Goal: Task Accomplishment & Management: Use online tool/utility

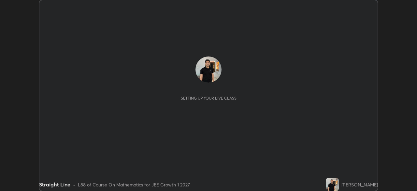
scroll to position [191, 417]
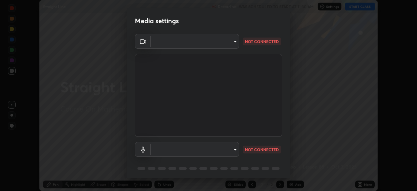
type input "1f9a14f4e709457ebf112205797e18a3e67481265364eba5019e6b99b7ce7553"
type input "default"
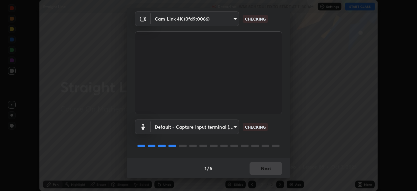
scroll to position [23, 0]
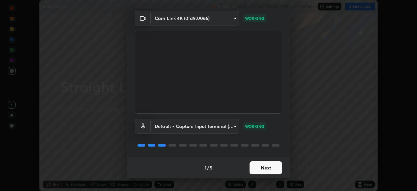
click at [273, 166] on button "Next" at bounding box center [266, 167] width 33 height 13
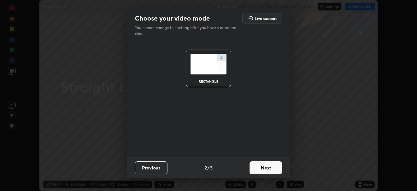
click at [273, 167] on button "Next" at bounding box center [266, 167] width 33 height 13
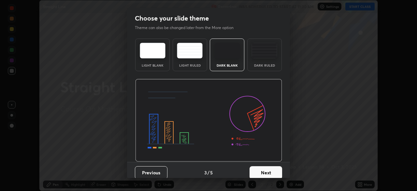
click at [274, 168] on button "Next" at bounding box center [266, 172] width 33 height 13
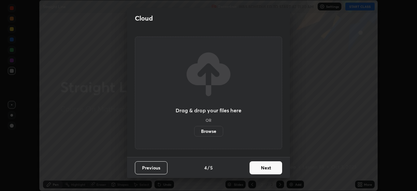
click at [274, 167] on button "Next" at bounding box center [266, 167] width 33 height 13
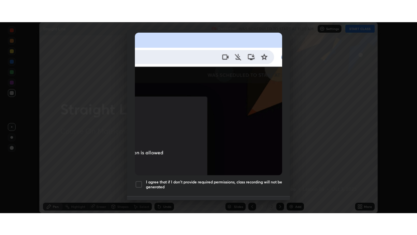
scroll to position [156, 0]
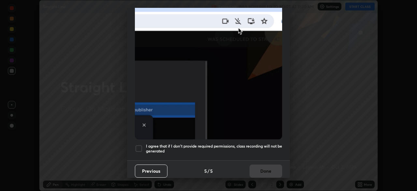
click at [140, 147] on div at bounding box center [139, 148] width 8 height 8
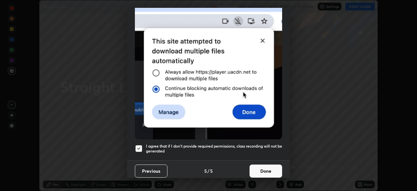
click at [262, 169] on button "Done" at bounding box center [266, 170] width 33 height 13
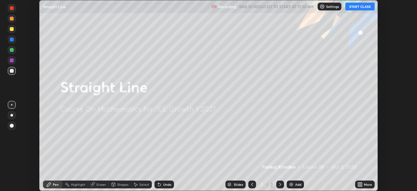
click at [361, 186] on icon at bounding box center [361, 185] width 2 height 2
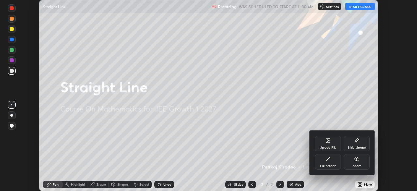
click at [332, 165] on div "Full screen" at bounding box center [328, 165] width 16 height 3
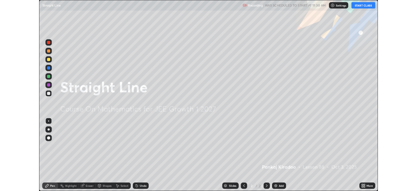
scroll to position [235, 417]
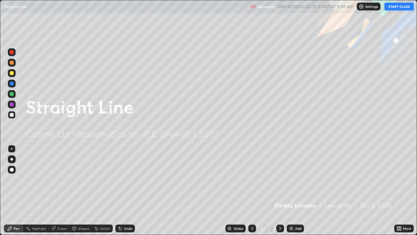
click at [402, 6] on button "START CLASS" at bounding box center [399, 7] width 29 height 8
click at [295, 190] on div "Add" at bounding box center [298, 227] width 6 height 3
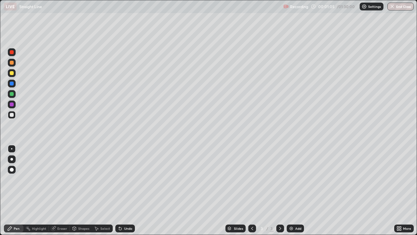
click at [289, 190] on img at bounding box center [291, 227] width 5 height 5
click at [12, 75] on div at bounding box center [12, 73] width 4 height 4
click at [294, 190] on div "Add" at bounding box center [295, 228] width 17 height 8
click at [252, 190] on icon at bounding box center [252, 227] width 5 height 5
click at [298, 190] on div "Add" at bounding box center [298, 227] width 6 height 3
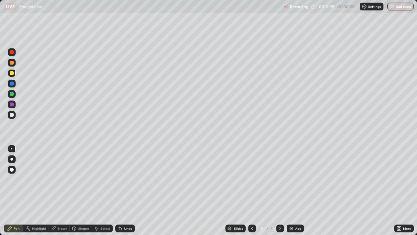
click at [293, 190] on img at bounding box center [291, 227] width 5 height 5
click at [12, 73] on div at bounding box center [12, 73] width 4 height 4
click at [128, 190] on div "Undo" at bounding box center [125, 228] width 20 height 8
click at [13, 116] on div at bounding box center [12, 115] width 4 height 4
click at [311, 190] on div "Slides 6 / 7 Add" at bounding box center [264, 228] width 259 height 13
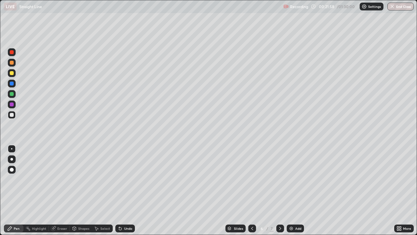
click at [313, 190] on div "Slides 6 / 7 Add" at bounding box center [264, 228] width 259 height 13
click at [315, 190] on div "Slides 6 / 7 Add" at bounding box center [264, 228] width 259 height 13
click at [314, 190] on div "Slides 6 / 7 Add" at bounding box center [264, 228] width 259 height 13
click at [312, 190] on div "Slides 6 / 7 Add" at bounding box center [264, 228] width 259 height 13
click at [301, 190] on div "Add" at bounding box center [295, 228] width 17 height 8
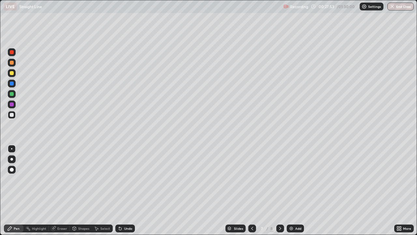
click at [254, 190] on div at bounding box center [252, 228] width 8 height 8
click at [297, 190] on div "Add" at bounding box center [295, 228] width 17 height 8
click at [12, 74] on div at bounding box center [12, 73] width 4 height 4
click at [124, 190] on div "Undo" at bounding box center [128, 227] width 8 height 3
click at [296, 190] on div "Add" at bounding box center [298, 227] width 6 height 3
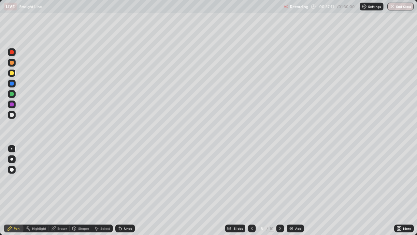
click at [12, 116] on div at bounding box center [12, 115] width 4 height 4
click at [61, 190] on div "Eraser" at bounding box center [59, 228] width 21 height 8
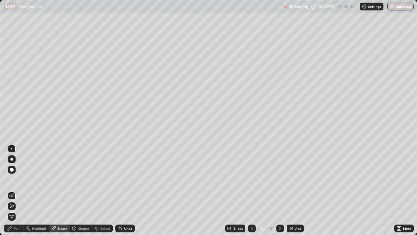
click at [11, 190] on icon at bounding box center [9, 227] width 5 height 5
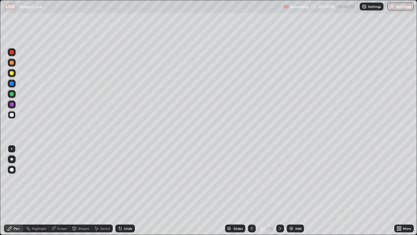
click at [11, 70] on div at bounding box center [12, 73] width 8 height 8
click at [10, 115] on div at bounding box center [12, 115] width 4 height 4
click at [253, 190] on div at bounding box center [252, 228] width 8 height 8
click at [280, 190] on icon at bounding box center [280, 227] width 5 height 5
click at [294, 190] on div "Add" at bounding box center [295, 228] width 17 height 8
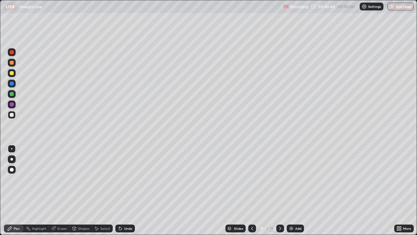
click at [12, 73] on div at bounding box center [12, 73] width 4 height 4
click at [12, 115] on div at bounding box center [12, 115] width 4 height 4
click at [124, 190] on div "Undo" at bounding box center [128, 227] width 8 height 3
click at [58, 190] on div "Eraser" at bounding box center [62, 227] width 10 height 3
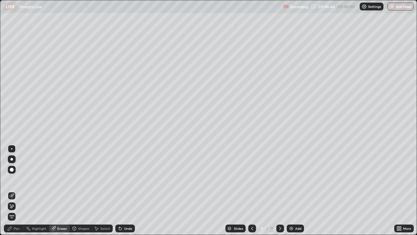
click at [15, 190] on div "Pen" at bounding box center [17, 227] width 6 height 3
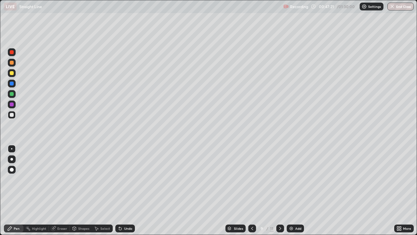
click at [299, 190] on div "Add" at bounding box center [298, 227] width 6 height 3
click at [12, 73] on div at bounding box center [12, 73] width 4 height 4
click at [10, 115] on div at bounding box center [12, 115] width 4 height 4
click at [298, 190] on div "Add" at bounding box center [298, 227] width 6 height 3
click at [252, 190] on icon at bounding box center [252, 227] width 5 height 5
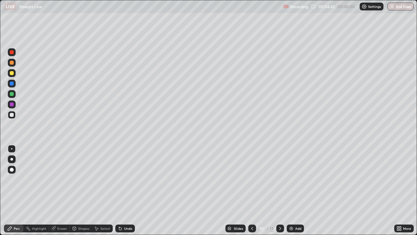
click at [293, 190] on img at bounding box center [291, 227] width 5 height 5
click at [296, 190] on div "Add" at bounding box center [298, 227] width 6 height 3
click at [12, 75] on div at bounding box center [12, 73] width 8 height 8
click at [293, 190] on img at bounding box center [291, 227] width 5 height 5
click at [11, 74] on div at bounding box center [12, 73] width 4 height 4
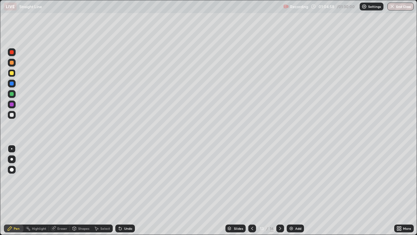
click at [125, 190] on div "Undo" at bounding box center [125, 228] width 20 height 8
click at [122, 190] on icon at bounding box center [120, 227] width 5 height 5
click at [294, 190] on div "Add" at bounding box center [295, 228] width 17 height 8
click at [10, 75] on div at bounding box center [12, 73] width 4 height 4
click at [121, 190] on icon at bounding box center [120, 227] width 5 height 5
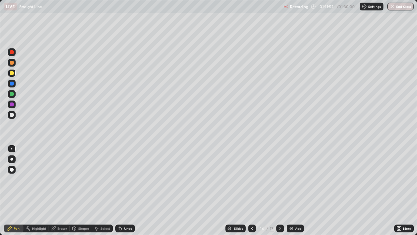
click at [119, 190] on icon at bounding box center [120, 228] width 3 height 3
click at [120, 190] on icon at bounding box center [120, 228] width 3 height 3
click at [297, 190] on div "Add" at bounding box center [298, 227] width 6 height 3
click at [10, 74] on div at bounding box center [12, 73] width 4 height 4
click at [80, 190] on div "Shapes" at bounding box center [81, 228] width 22 height 8
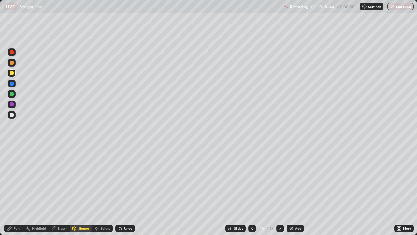
click at [13, 190] on div "Pen" at bounding box center [14, 228] width 20 height 8
click at [57, 190] on div "Eraser" at bounding box center [62, 227] width 10 height 3
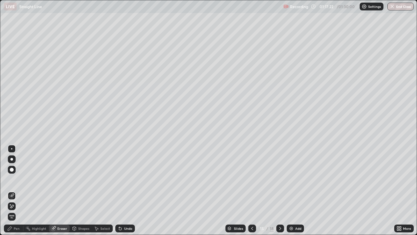
click at [16, 190] on div "Pen" at bounding box center [14, 228] width 20 height 8
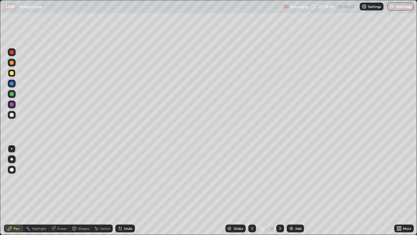
click at [124, 190] on div "Undo" at bounding box center [128, 227] width 8 height 3
click at [119, 190] on icon at bounding box center [120, 228] width 3 height 3
click at [124, 190] on div "Undo" at bounding box center [128, 227] width 8 height 3
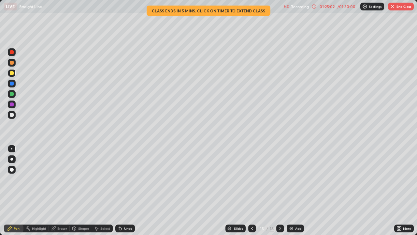
click at [328, 7] on div "01:25:02" at bounding box center [327, 7] width 18 height 4
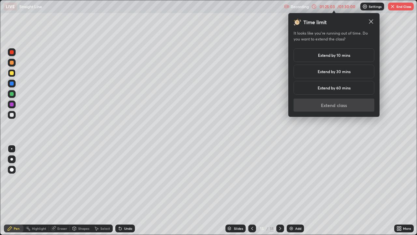
click at [328, 53] on h5 "Extend by 10 mins" at bounding box center [334, 55] width 32 height 6
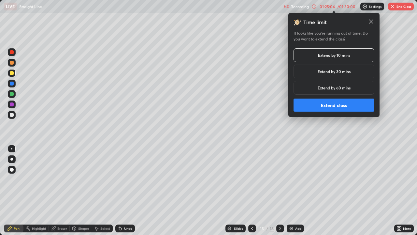
click at [332, 104] on button "Extend class" at bounding box center [334, 104] width 81 height 13
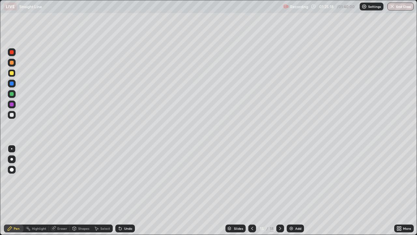
click at [297, 190] on div "Add" at bounding box center [298, 227] width 6 height 3
click at [12, 75] on div at bounding box center [12, 73] width 4 height 4
click at [297, 190] on div "Add" at bounding box center [298, 227] width 6 height 3
click at [120, 190] on div "Undo" at bounding box center [125, 228] width 20 height 8
click at [385, 190] on div "Slides 17 / 20 Add" at bounding box center [264, 228] width 259 height 13
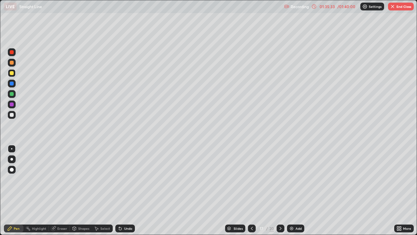
click at [404, 9] on button "End Class" at bounding box center [401, 7] width 26 height 8
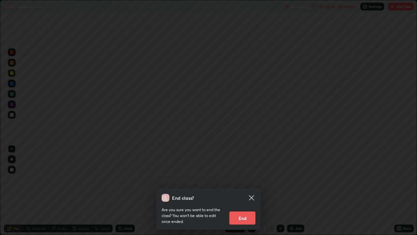
click at [241, 190] on button "End" at bounding box center [242, 217] width 26 height 13
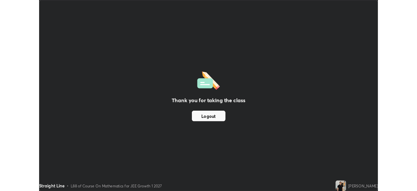
scroll to position [32395, 32168]
